Goal: Task Accomplishment & Management: Manage account settings

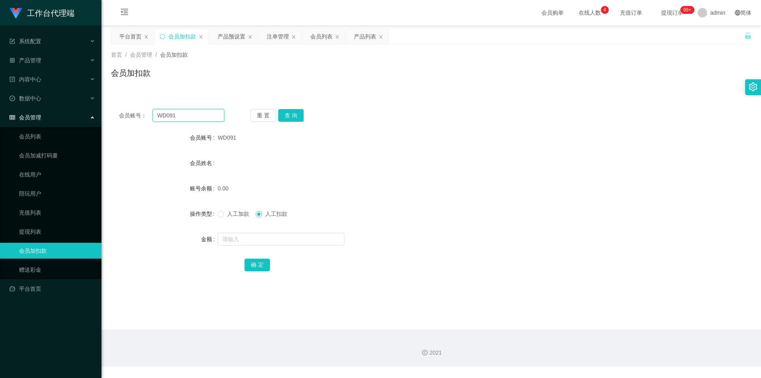
click at [164, 115] on input "WD091" at bounding box center [189, 115] width 72 height 13
paste input "Kang1234"
type input "Kang1234"
click at [286, 112] on button "查 询" at bounding box center [290, 115] width 25 height 13
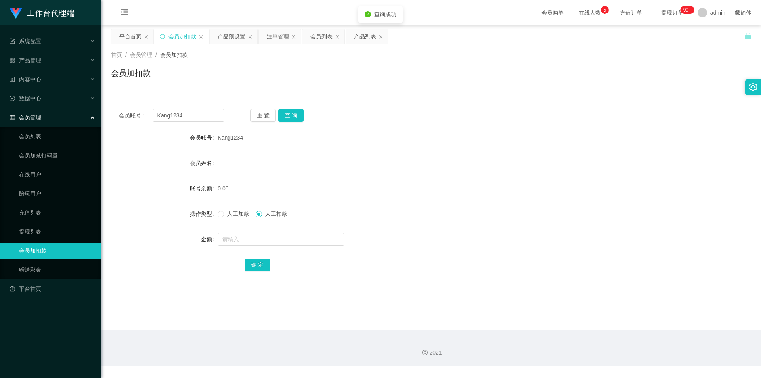
drag, startPoint x: 236, startPoint y: 214, endPoint x: 236, endPoint y: 230, distance: 15.5
click at [236, 214] on span "人工加款" at bounding box center [238, 213] width 29 height 6
click at [241, 237] on input "text" at bounding box center [281, 239] width 127 height 13
type input "100"
click at [248, 261] on button "确 定" at bounding box center [257, 264] width 25 height 13
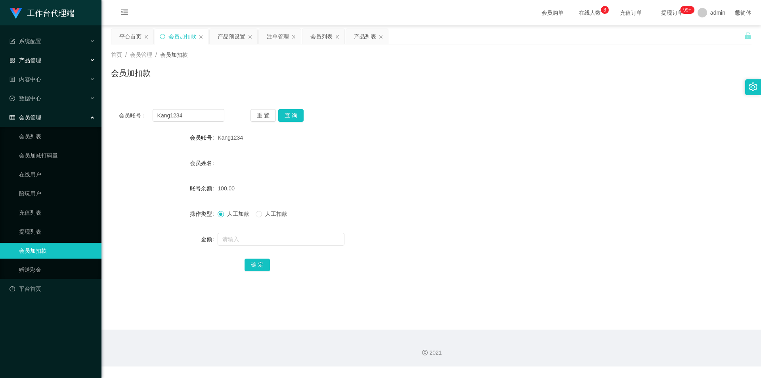
click at [45, 54] on div "产品管理" at bounding box center [50, 60] width 101 height 16
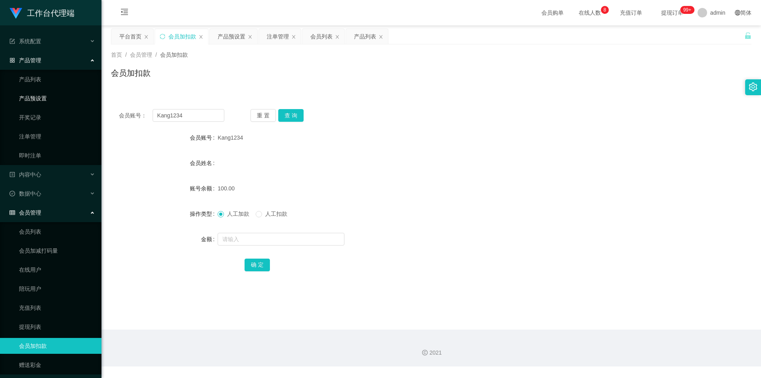
click at [50, 97] on link "产品预设置" at bounding box center [57, 98] width 76 height 16
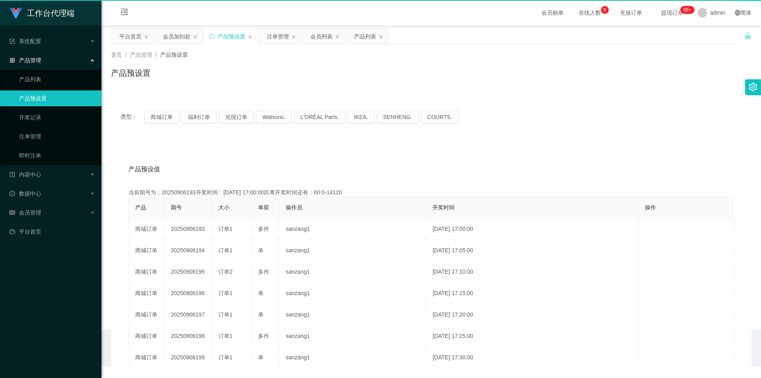
click at [50, 97] on link "产品预设置" at bounding box center [57, 98] width 76 height 16
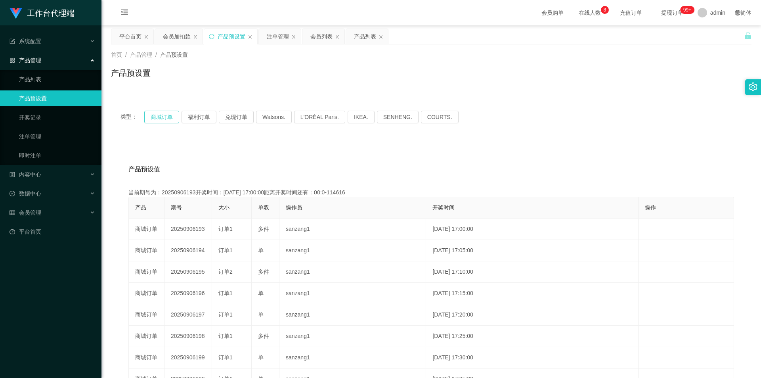
click at [166, 114] on button "商城订单" at bounding box center [161, 117] width 35 height 13
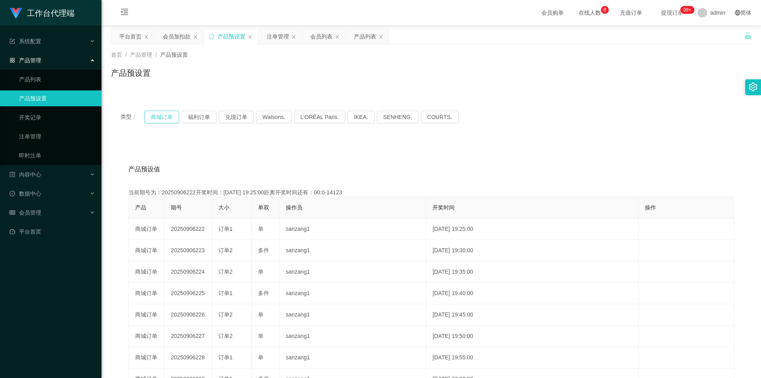
click at [166, 114] on button "商城订单" at bounding box center [161, 117] width 35 height 13
click at [28, 134] on link "注单管理" at bounding box center [57, 136] width 76 height 16
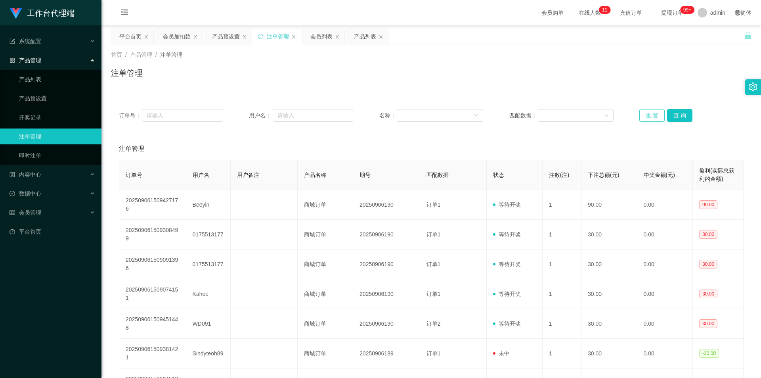
click at [646, 118] on button "重 置" at bounding box center [651, 115] width 25 height 13
click at [657, 117] on button "重 置" at bounding box center [651, 115] width 25 height 13
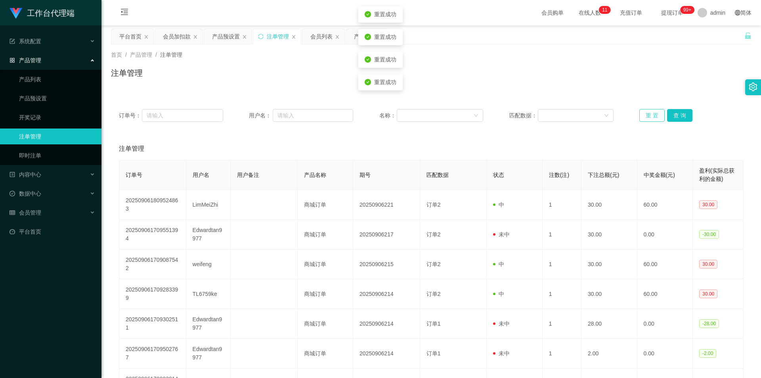
click at [657, 117] on button "重 置" at bounding box center [651, 115] width 25 height 13
click at [646, 118] on button "重 置" at bounding box center [651, 115] width 25 height 13
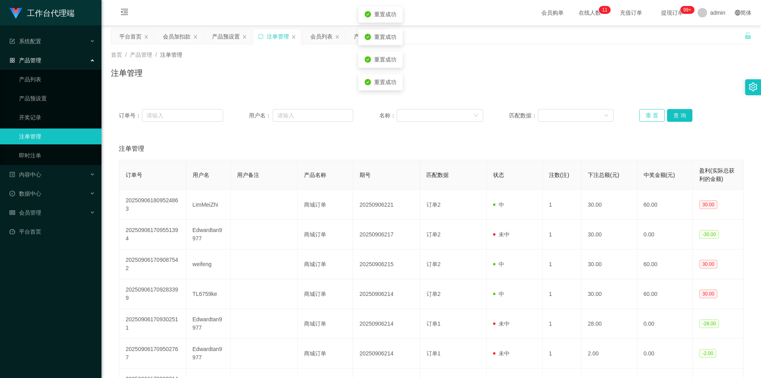
click at [646, 118] on button "重 置" at bounding box center [651, 115] width 25 height 13
click at [651, 114] on button "重 置" at bounding box center [651, 115] width 25 height 13
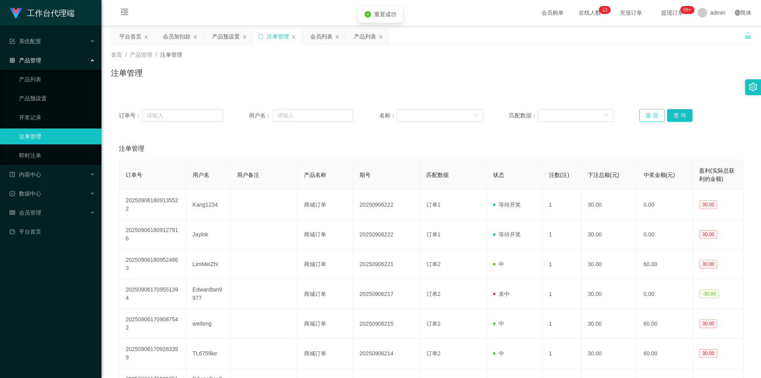
click at [651, 114] on button "重 置" at bounding box center [651, 115] width 25 height 13
click at [59, 209] on div "会员管理" at bounding box center [50, 212] width 101 height 16
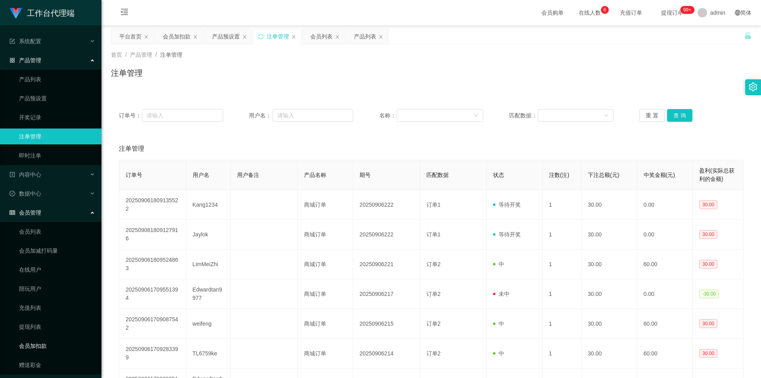
click at [44, 344] on link "会员加扣款" at bounding box center [57, 346] width 76 height 16
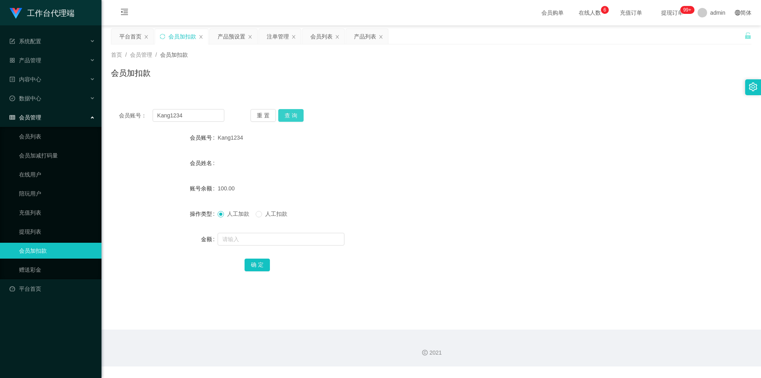
click at [285, 109] on button "查 询" at bounding box center [290, 115] width 25 height 13
click at [285, 109] on div "重 置 查 询" at bounding box center [302, 115] width 105 height 13
click at [270, 215] on span "人工扣款" at bounding box center [276, 213] width 29 height 6
click at [282, 239] on input "text" at bounding box center [281, 239] width 127 height 13
type input "130"
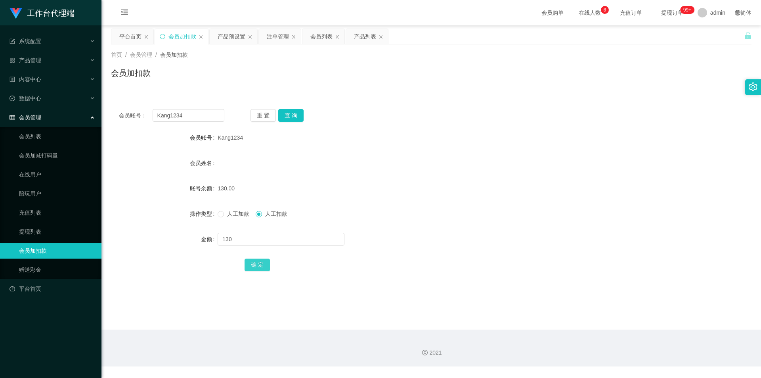
click at [245, 266] on button "确 定" at bounding box center [257, 264] width 25 height 13
